Goal: Task Accomplishment & Management: Manage account settings

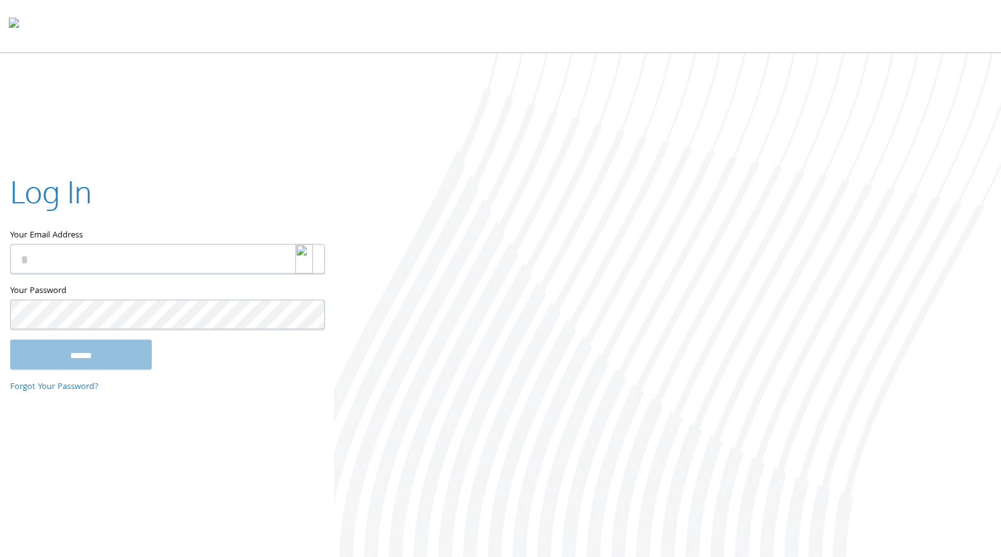
click at [295, 262] on img at bounding box center [304, 260] width 18 height 30
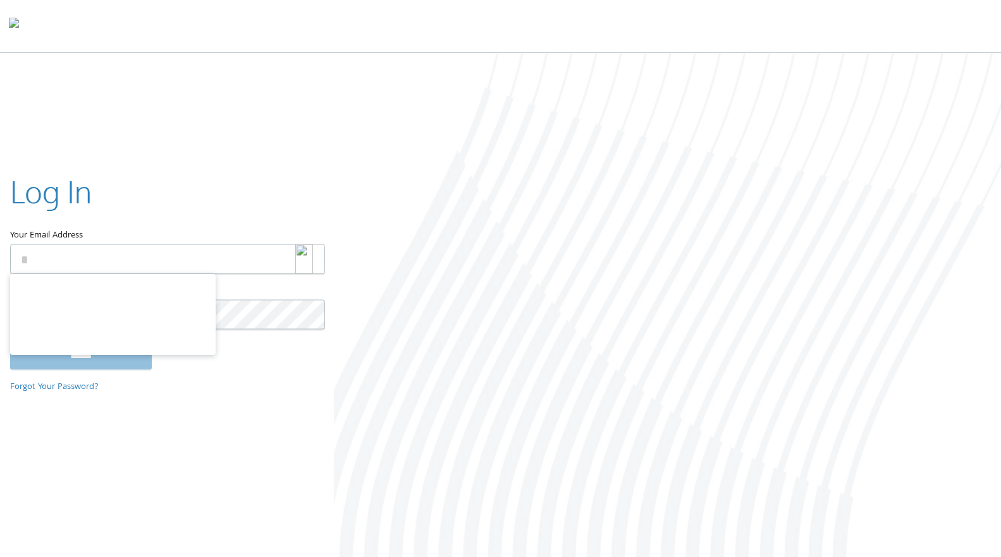
type input "**********"
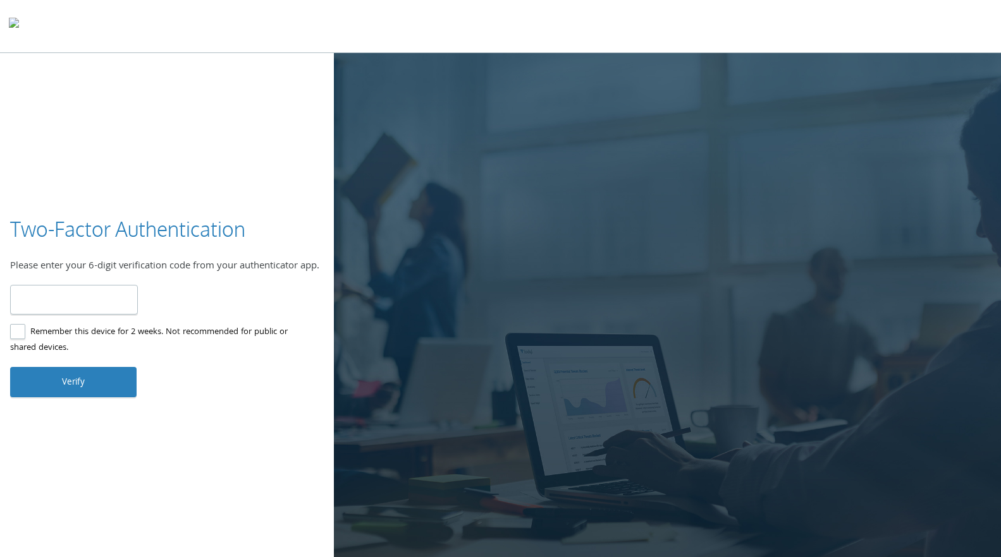
click at [75, 315] on input "number" at bounding box center [74, 300] width 128 height 30
type input "******"
